Goal: Navigation & Orientation: Find specific page/section

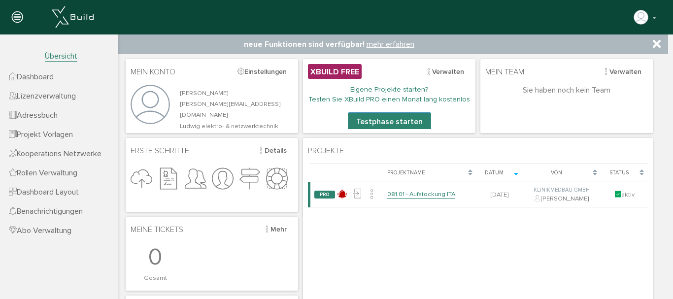
click at [47, 76] on span "Dashboard" at bounding box center [31, 77] width 45 height 10
click at [27, 95] on span "Lizenzverwaltung" at bounding box center [42, 96] width 67 height 10
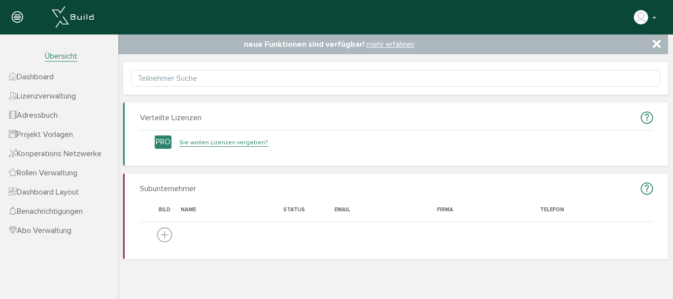
click at [33, 113] on span "Adressbuch" at bounding box center [33, 115] width 49 height 10
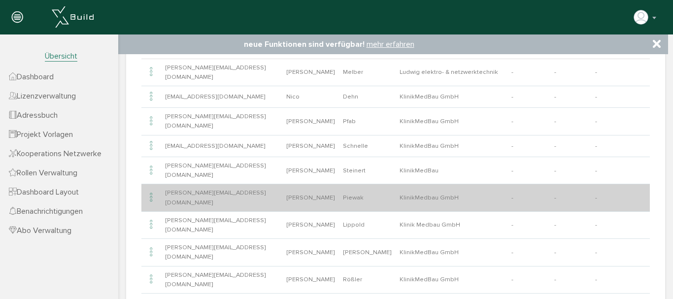
scroll to position [148, 0]
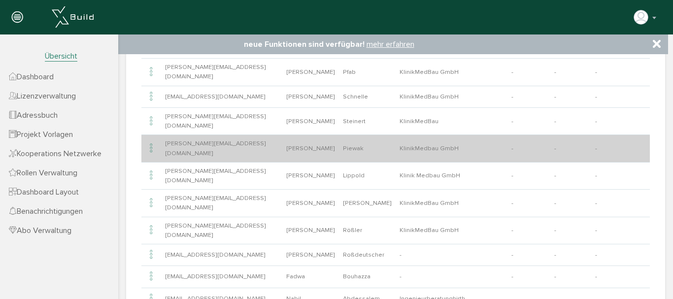
click at [152, 142] on icon at bounding box center [151, 148] width 12 height 13
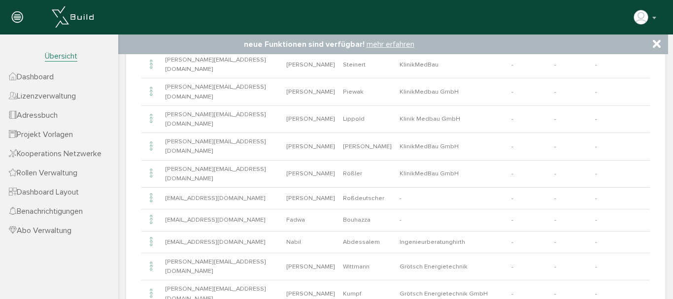
scroll to position [0, 0]
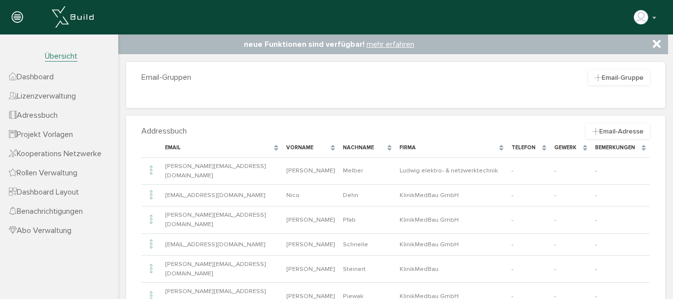
click at [59, 132] on span "Projekt Vorlagen" at bounding box center [41, 135] width 64 height 10
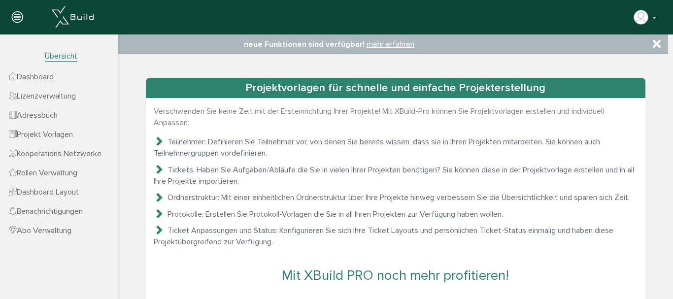
click at [32, 153] on span "Kooperations Netzwerke" at bounding box center [55, 154] width 93 height 10
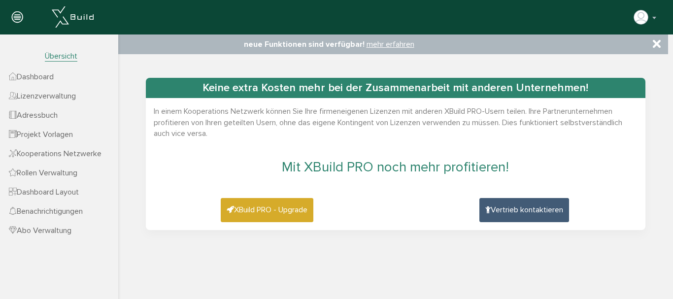
click at [50, 172] on span "Rollen Verwaltung" at bounding box center [43, 173] width 68 height 10
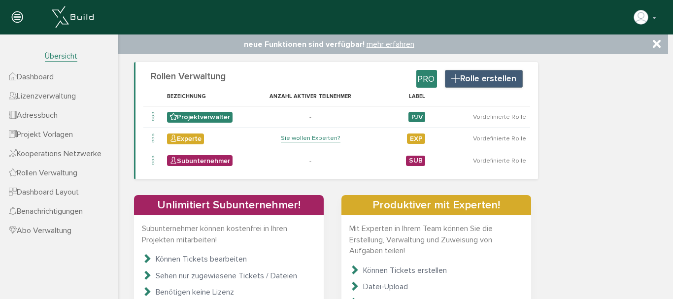
click at [56, 191] on span "Dashboard Layout" at bounding box center [44, 192] width 70 height 10
click at [56, 191] on nav "Übersicht Dashboard Lizenzverwaltung Adressbuch Projekt Vorlagen Kooperations N…" at bounding box center [59, 183] width 118 height 299
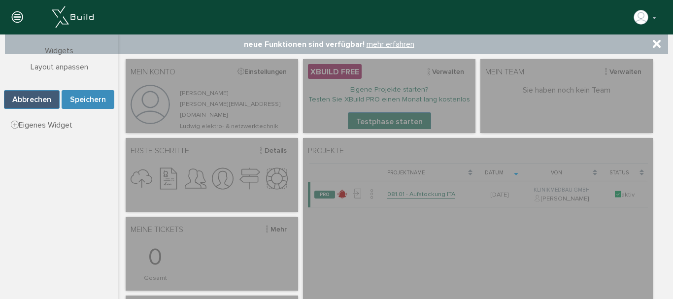
click at [659, 44] on icon at bounding box center [657, 44] width 8 height 10
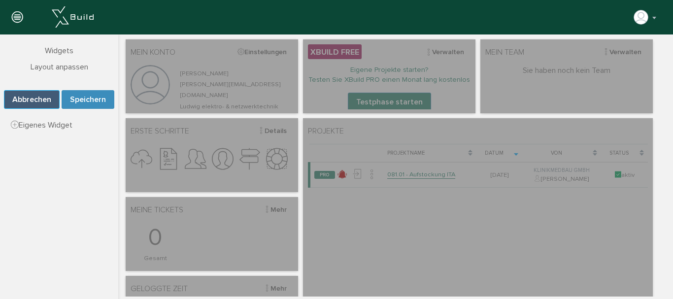
click at [31, 96] on button "Abbrechen" at bounding box center [32, 99] width 56 height 19
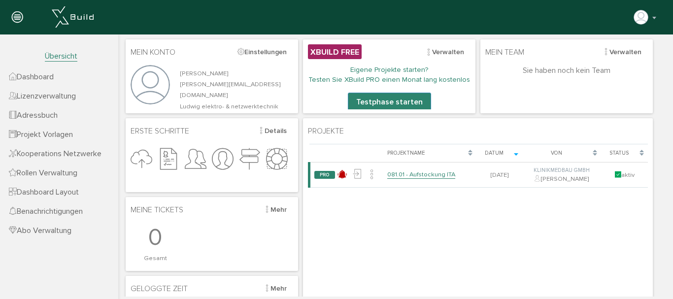
click at [60, 210] on span "Benachrichtigungen" at bounding box center [46, 211] width 74 height 10
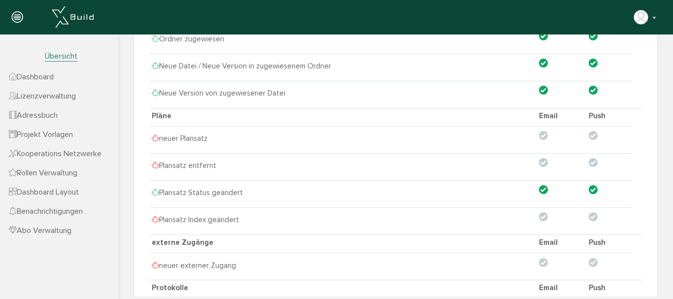
scroll to position [1219, 0]
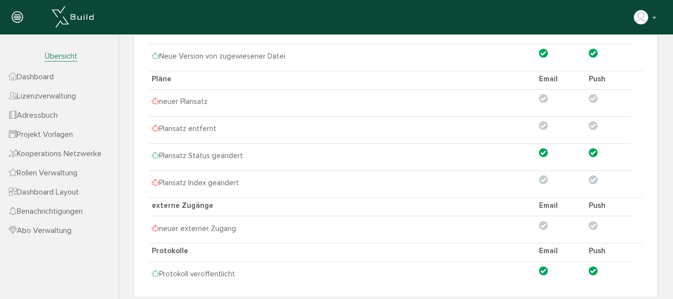
click at [28, 230] on span "Abo Verwaltung" at bounding box center [40, 231] width 63 height 10
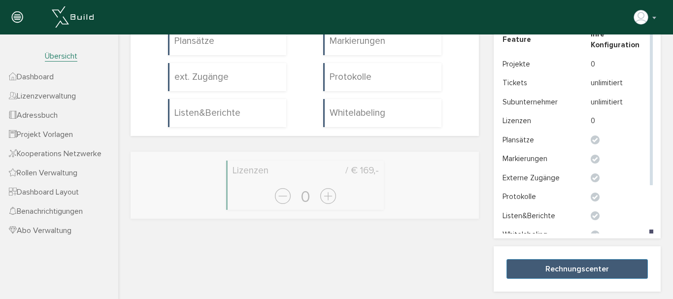
scroll to position [0, 0]
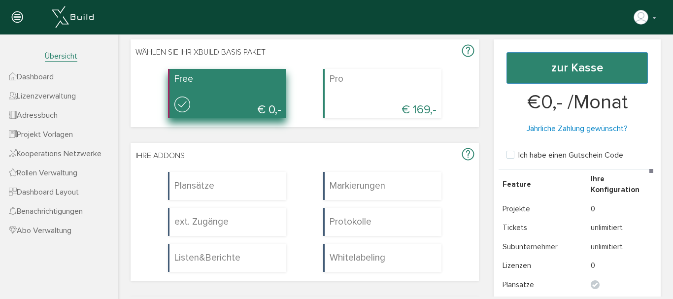
click at [44, 76] on span "Dashboard" at bounding box center [31, 77] width 45 height 10
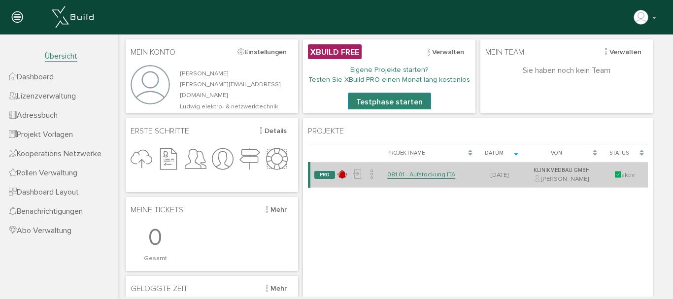
click at [432, 175] on link "081.01 - Aufstockung ITA" at bounding box center [421, 174] width 68 height 8
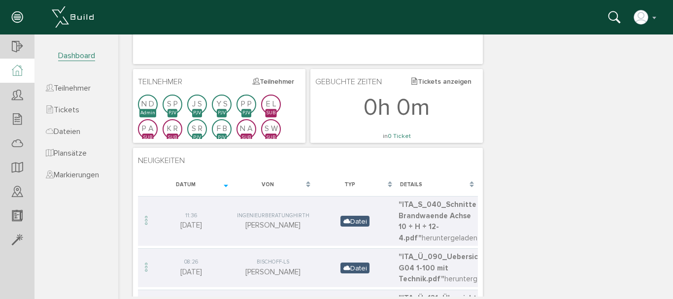
scroll to position [253, 0]
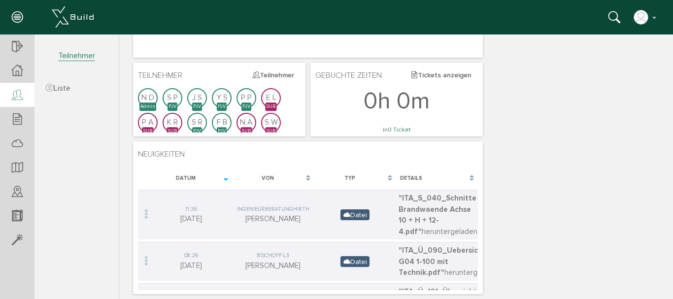
click at [15, 94] on icon at bounding box center [17, 96] width 11 height 14
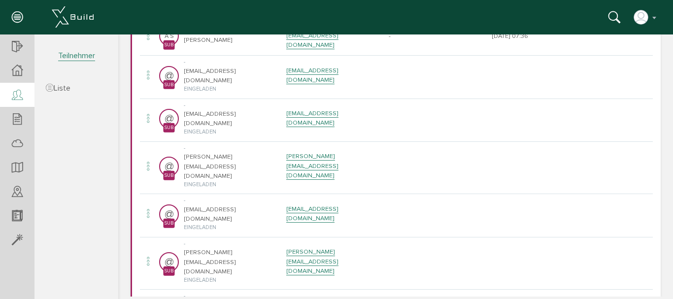
scroll to position [690, 0]
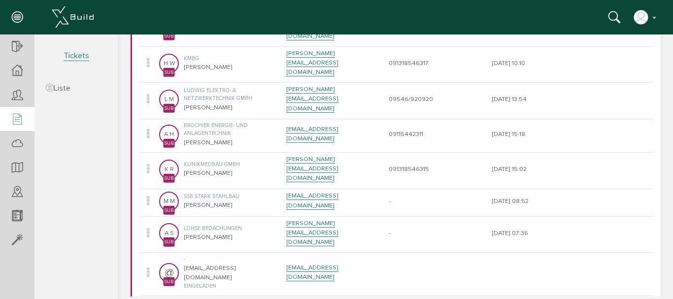
click at [22, 117] on icon at bounding box center [17, 120] width 11 height 14
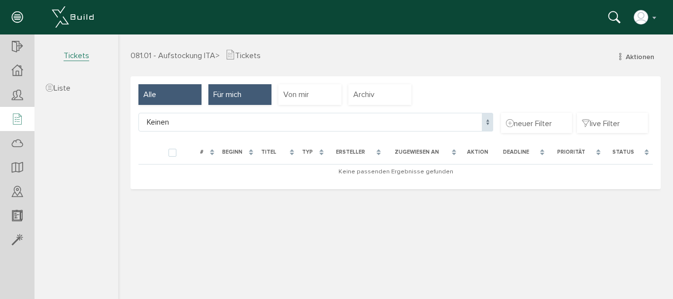
click at [146, 92] on span "Alle" at bounding box center [149, 94] width 13 height 11
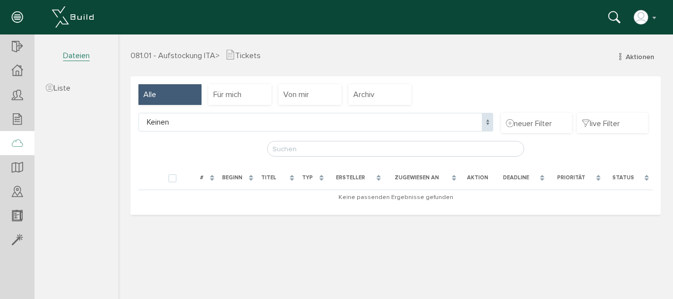
click at [16, 141] on icon at bounding box center [17, 144] width 11 height 14
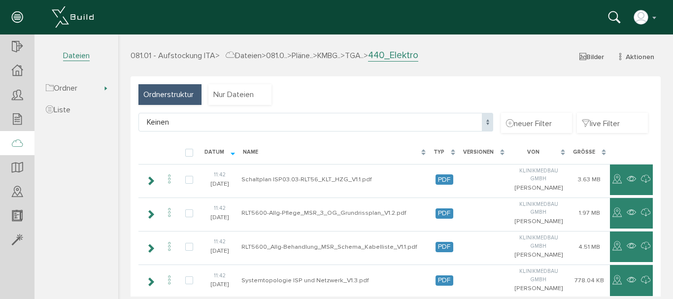
drag, startPoint x: 228, startPoint y: 90, endPoint x: 345, endPoint y: 117, distance: 120.8
click at [228, 90] on span "Nur Dateien" at bounding box center [233, 94] width 40 height 11
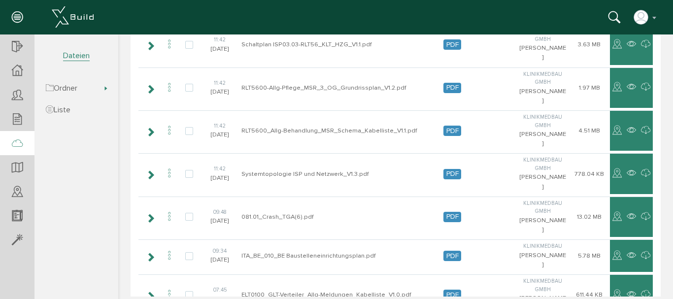
scroll to position [1231, 0]
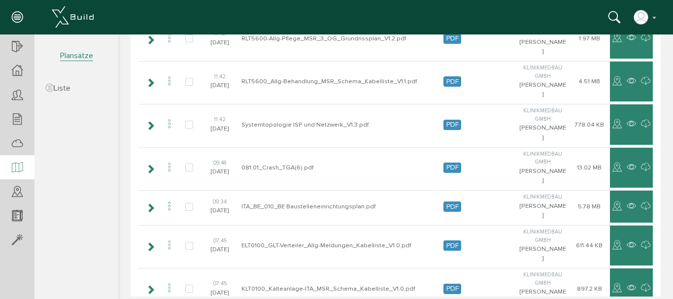
click at [12, 165] on icon at bounding box center [17, 168] width 11 height 14
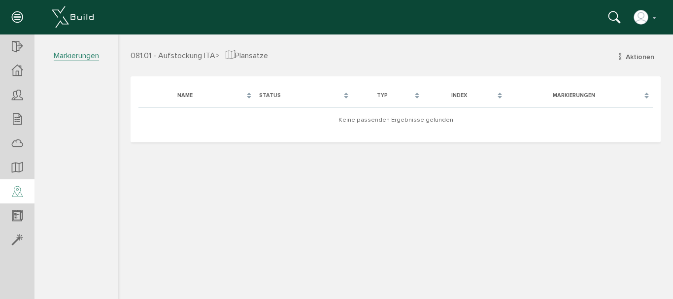
click at [16, 192] on icon at bounding box center [17, 192] width 11 height 14
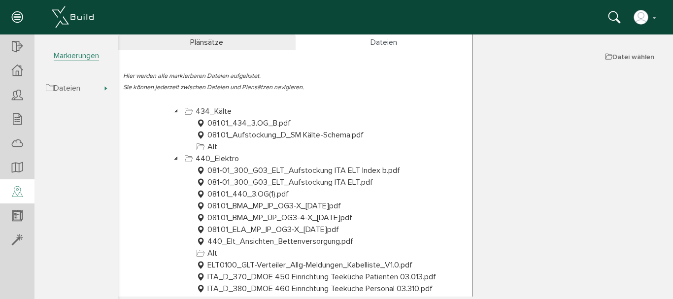
scroll to position [1695, 0]
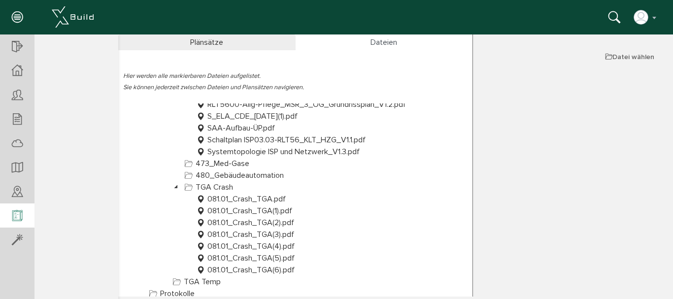
click at [10, 210] on div at bounding box center [17, 215] width 34 height 25
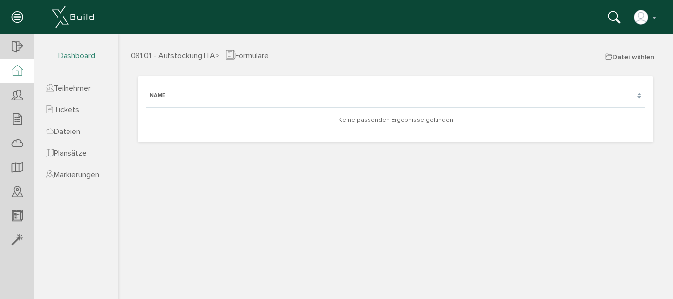
click at [22, 72] on icon at bounding box center [17, 70] width 11 height 11
